Goal: Find specific page/section: Find specific page/section

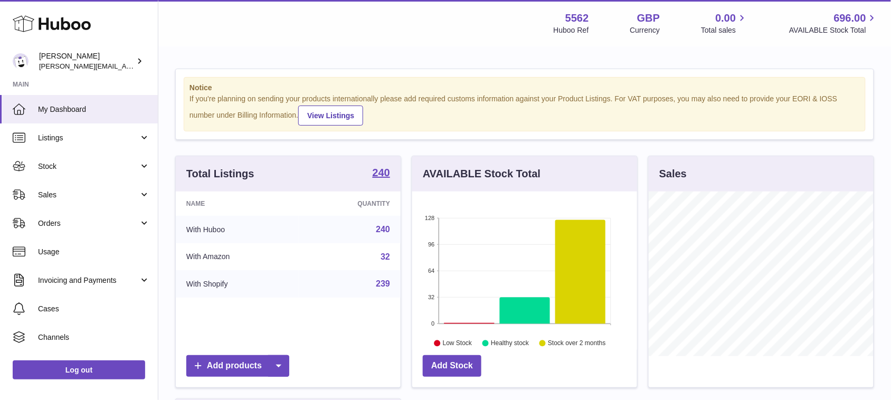
scroll to position [164, 224]
click at [85, 318] on link "Cases" at bounding box center [79, 308] width 158 height 28
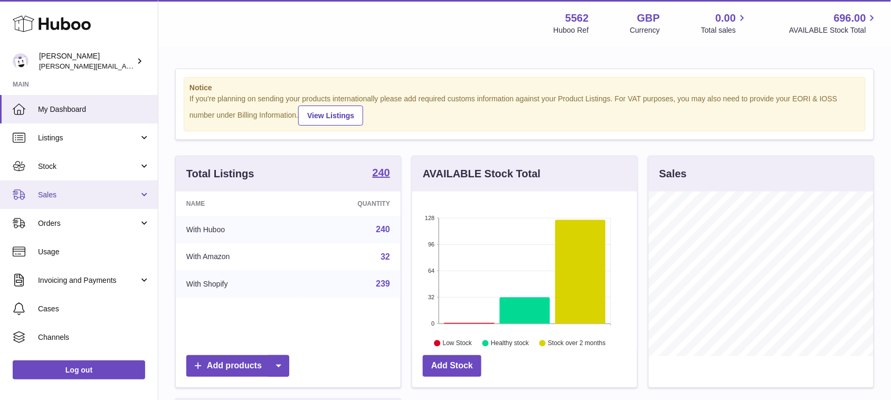
click at [56, 198] on span "Sales" at bounding box center [88, 195] width 101 height 10
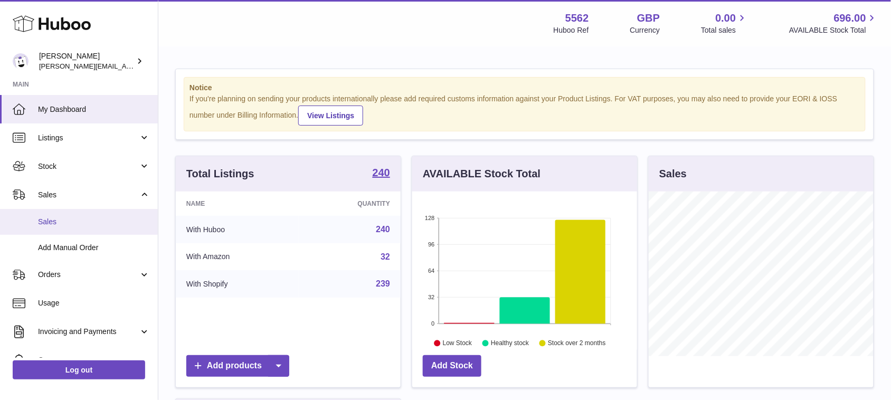
click at [56, 222] on span "Sales" at bounding box center [94, 222] width 112 height 10
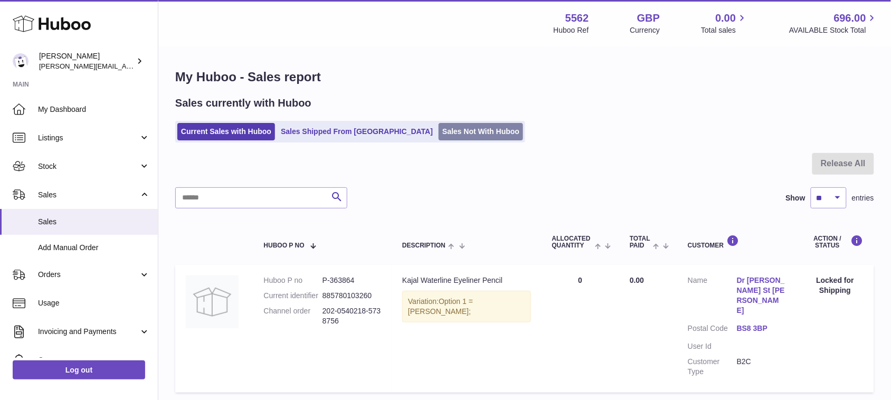
click at [439, 133] on link "Sales Not With Huboo" at bounding box center [481, 131] width 84 height 17
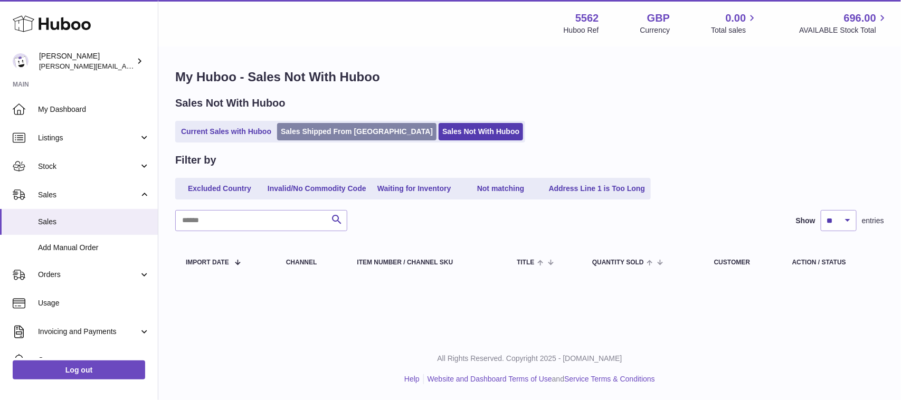
click at [352, 132] on link "Sales Shipped From [GEOGRAPHIC_DATA]" at bounding box center [356, 131] width 159 height 17
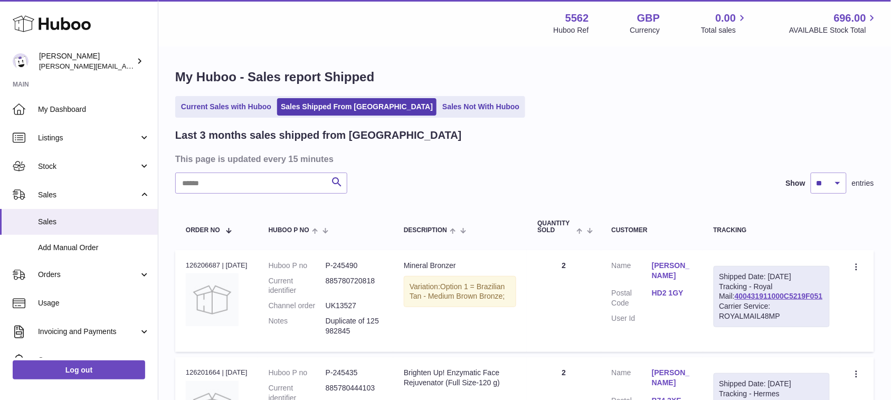
click at [808, 297] on link "400431911000C5219F051" at bounding box center [779, 296] width 88 height 8
drag, startPoint x: 827, startPoint y: 294, endPoint x: 734, endPoint y: 294, distance: 92.9
click at [734, 294] on div "Shipped Date: [DATE] Tracking - Royal Mail: 400431911000C5219F051 Carrier Servi…" at bounding box center [771, 296] width 117 height 61
copy link "400431911000C5219F051"
